Goal: Task Accomplishment & Management: Manage account settings

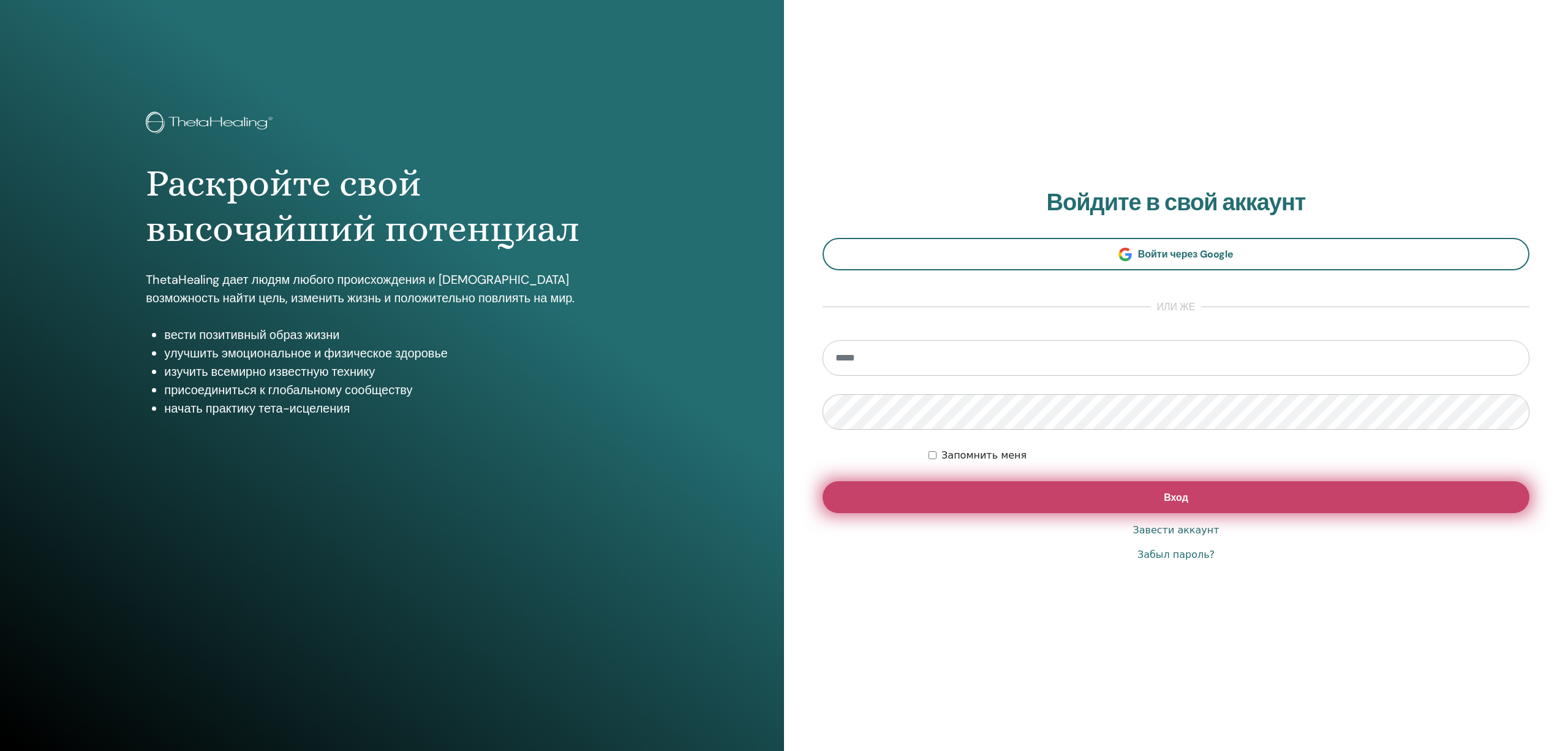
type input "**********"
click at [1127, 500] on button "Вход" at bounding box center [1176, 497] width 707 height 32
